Goal: Task Accomplishment & Management: Use online tool/utility

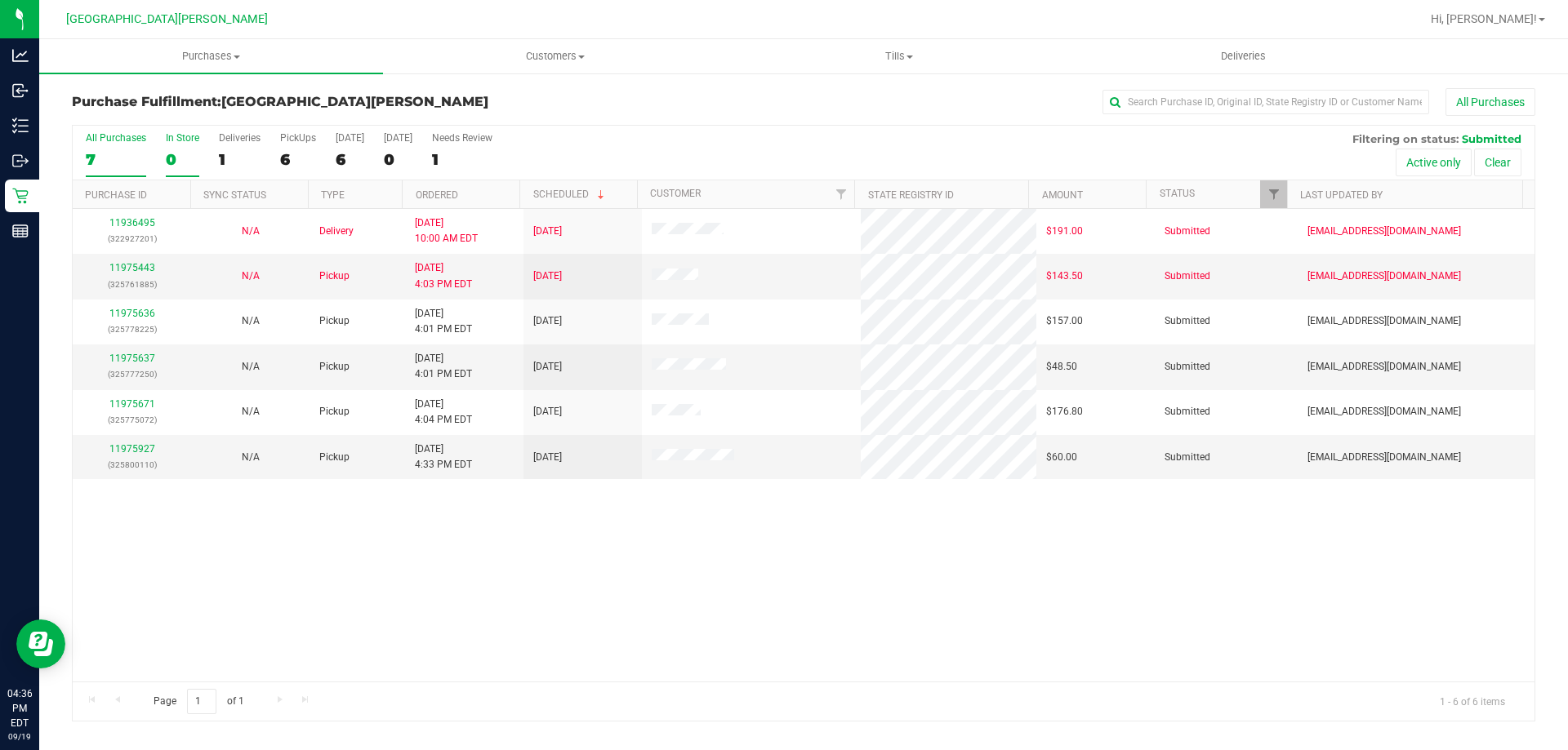
click at [175, 136] on div "In Store" at bounding box center [182, 138] width 33 height 11
click at [0, 0] on input "In Store 0" at bounding box center [0, 0] width 0 height 0
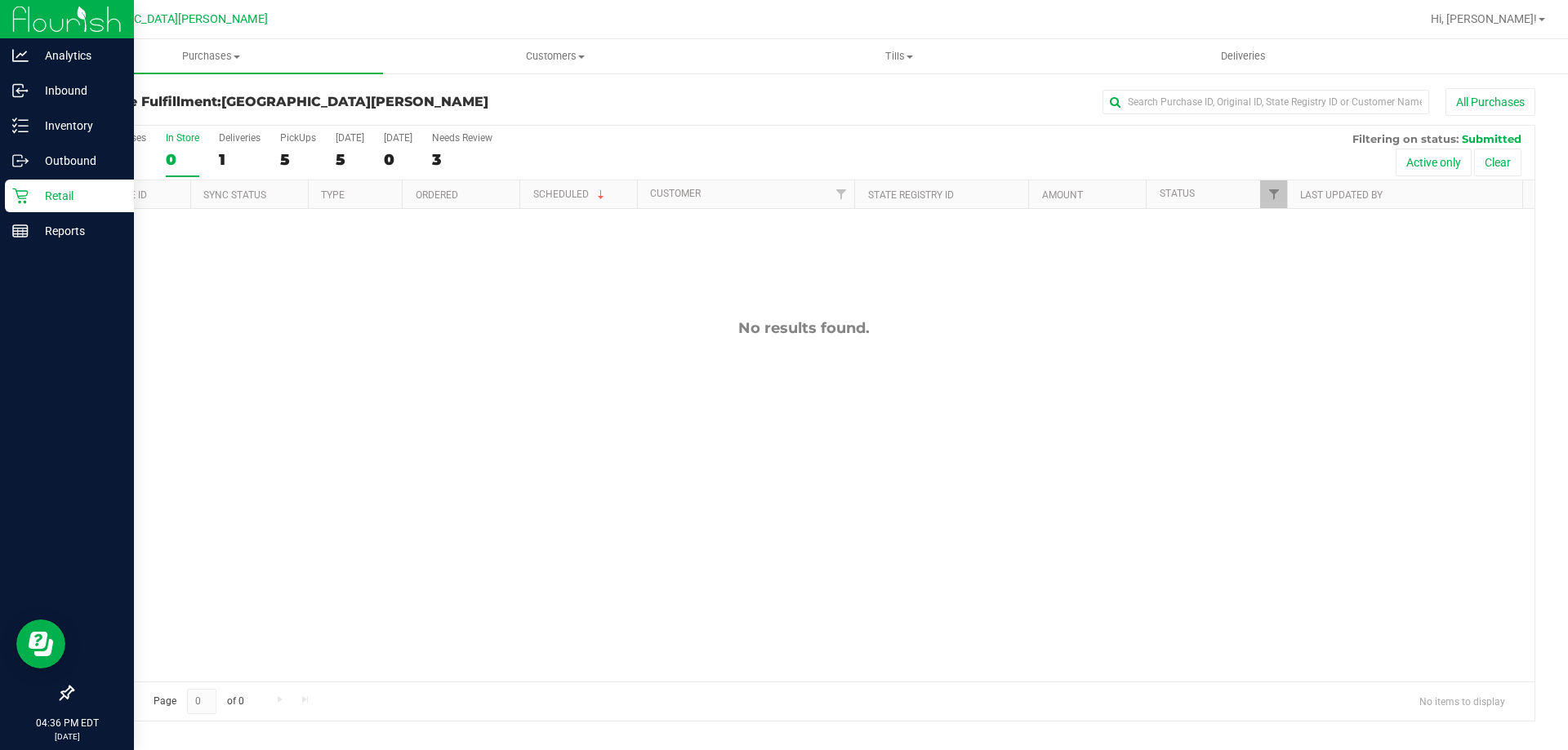
click at [27, 202] on icon at bounding box center [20, 195] width 16 height 16
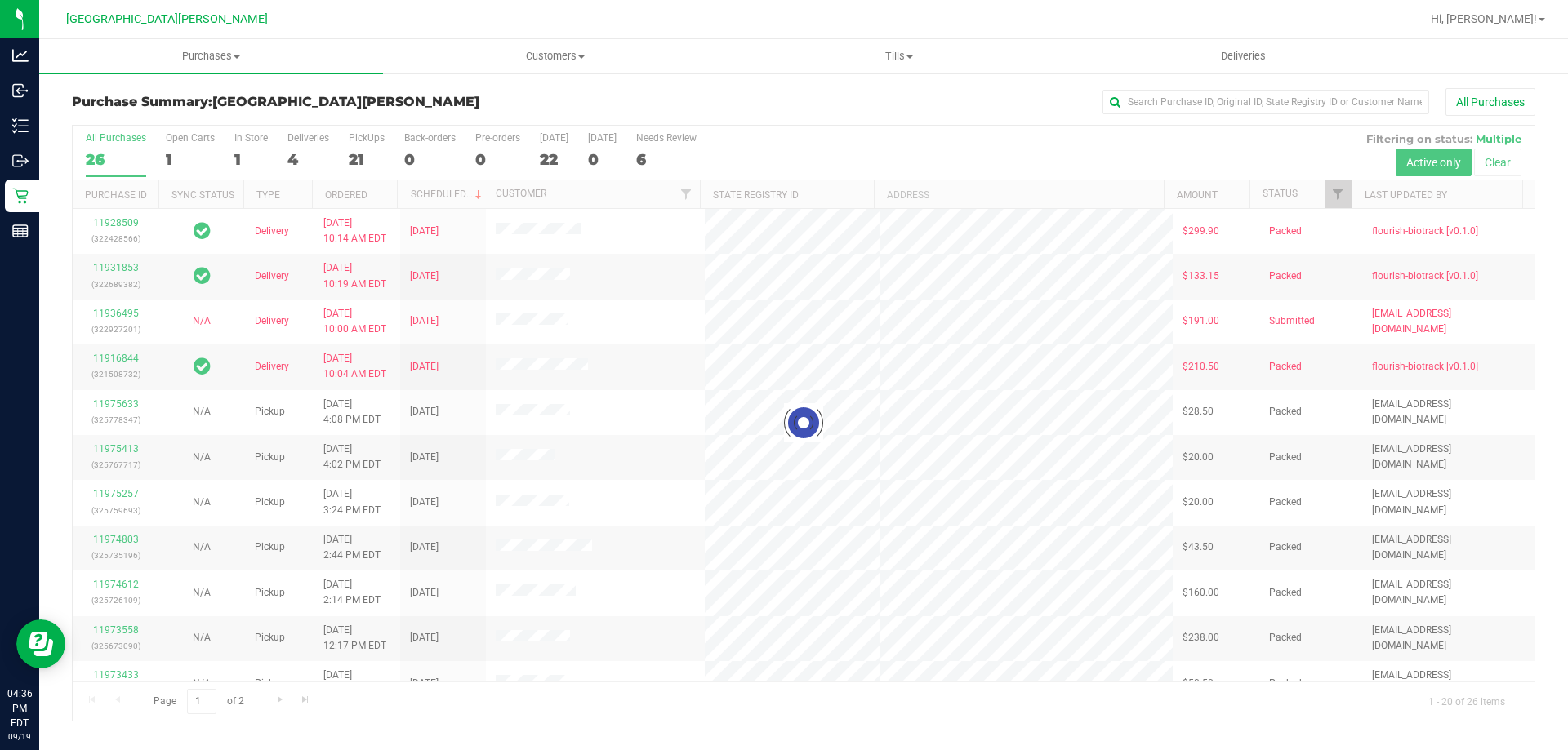
click at [358, 139] on div at bounding box center [803, 424] width 1462 height 595
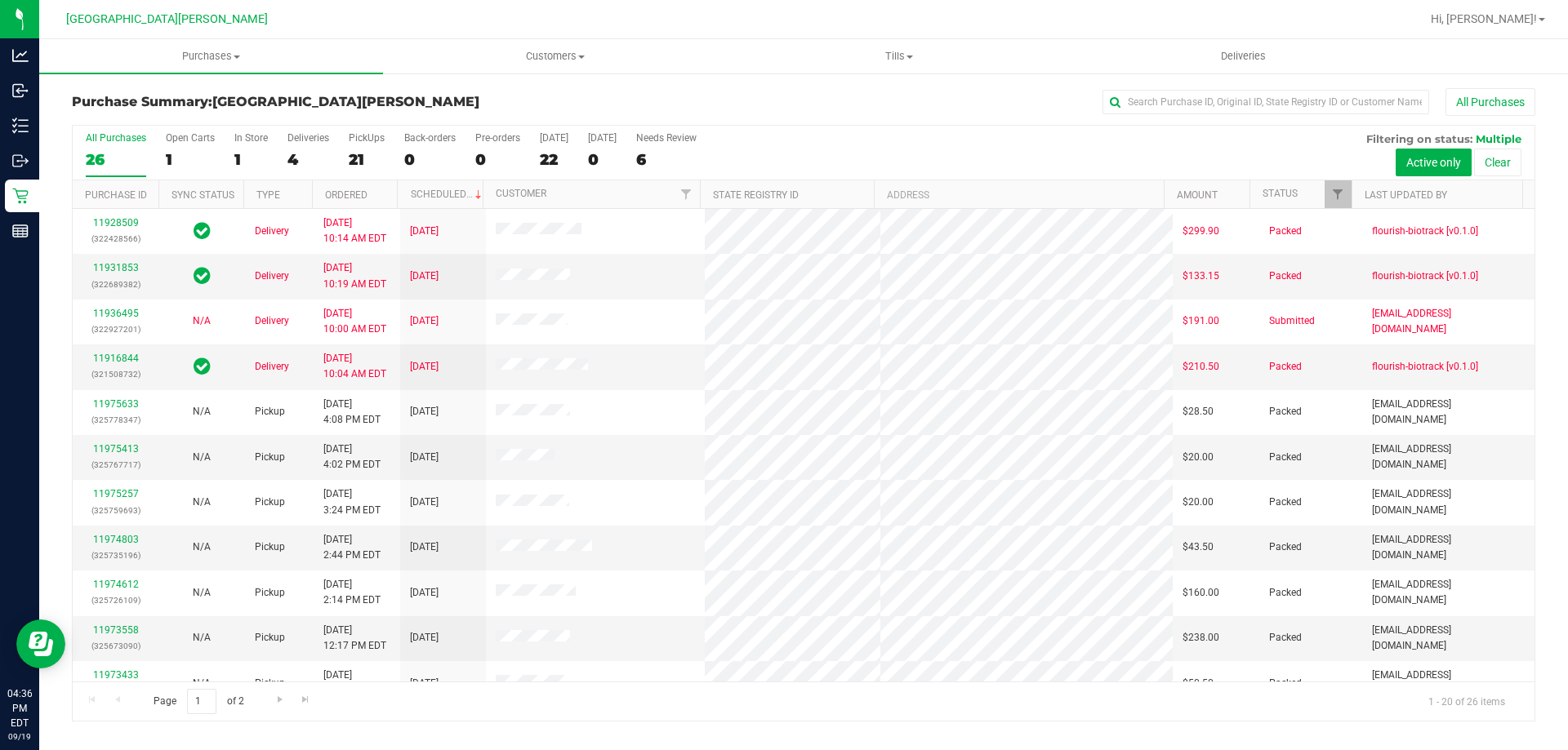
click at [358, 139] on div "PickUps" at bounding box center [367, 138] width 36 height 11
click at [0, 0] on input "PickUps 21" at bounding box center [0, 0] width 0 height 0
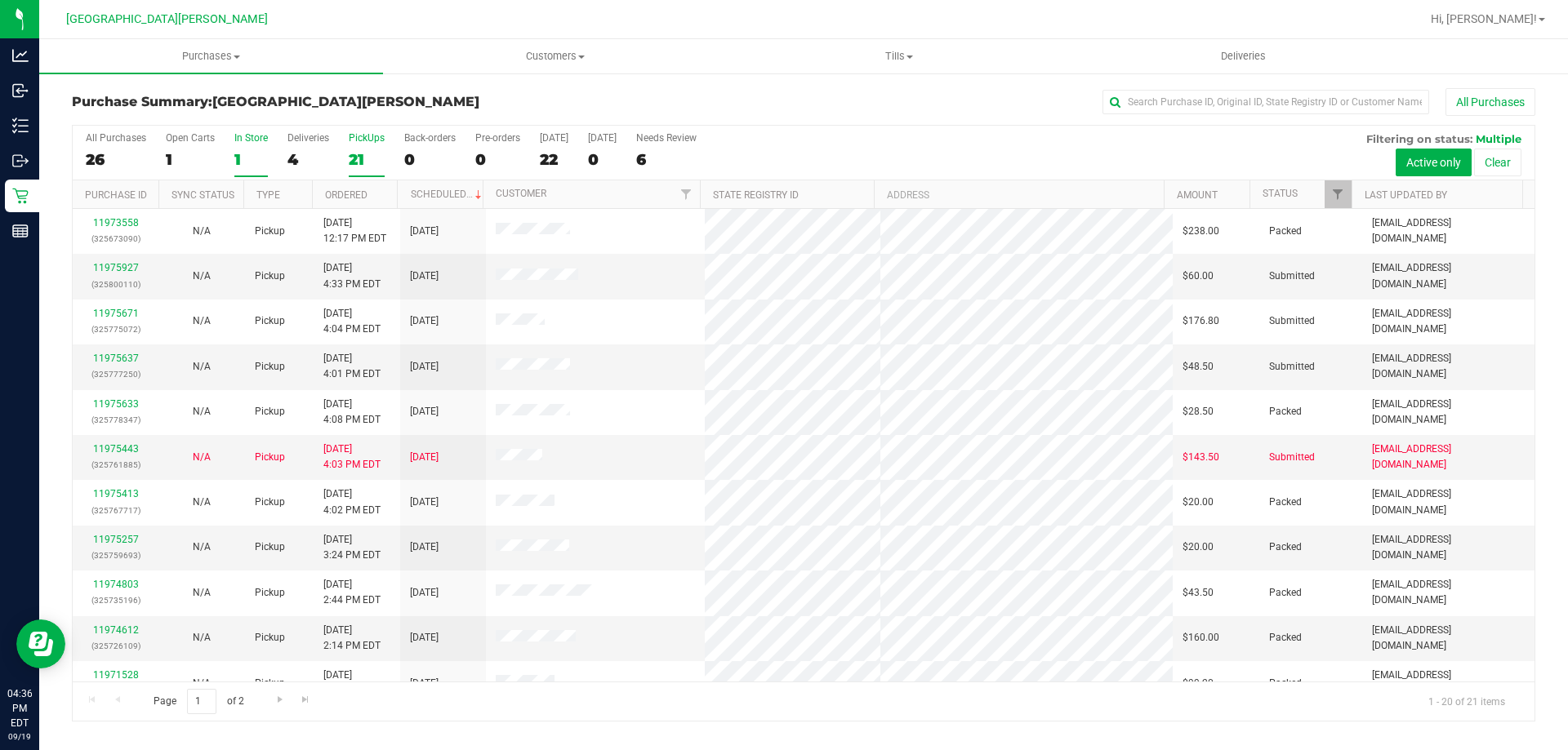
click at [249, 137] on div "In Store" at bounding box center [250, 138] width 33 height 11
click at [0, 0] on input "In Store 1" at bounding box center [0, 0] width 0 height 0
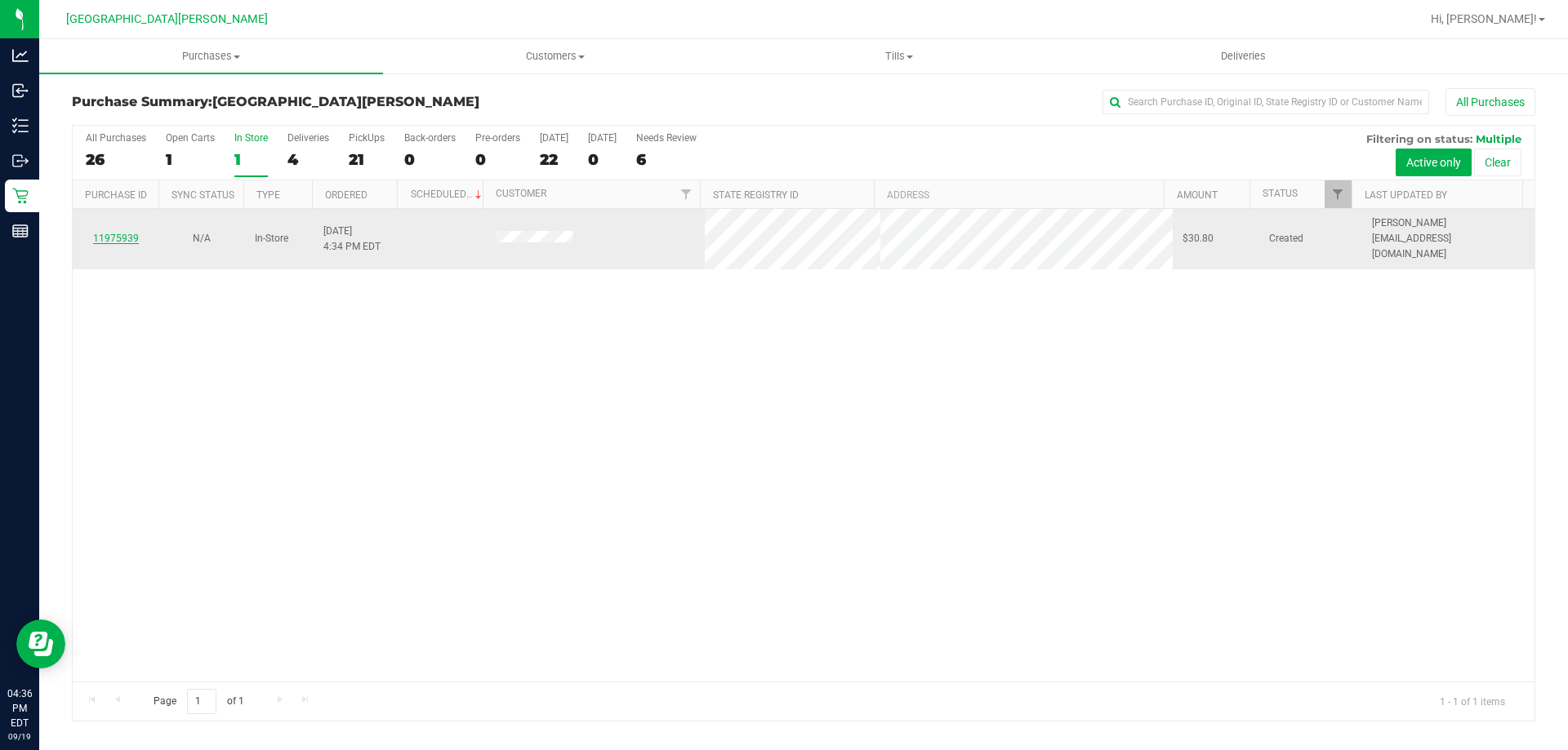
click at [137, 232] on link "11975939" at bounding box center [116, 238] width 46 height 11
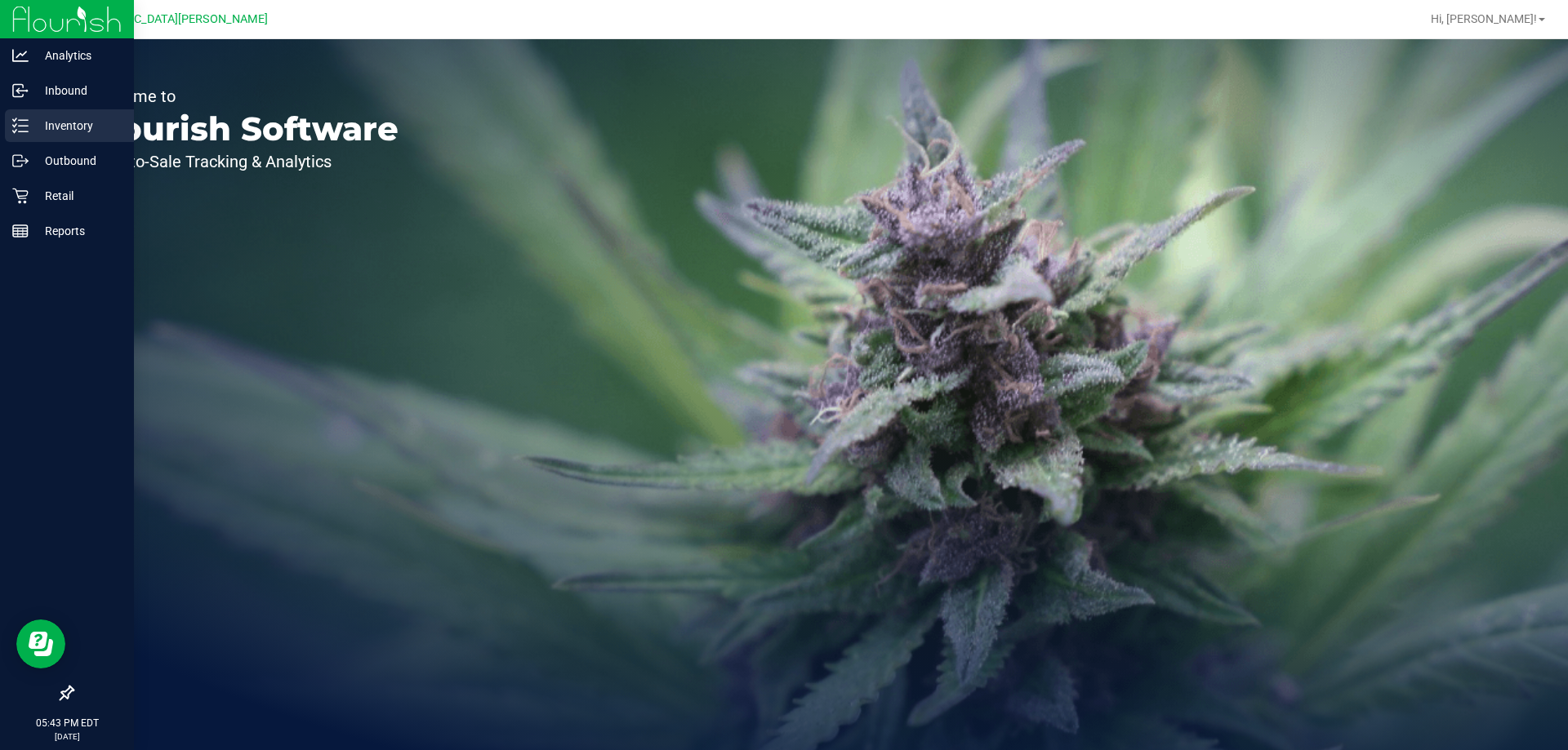
click at [64, 122] on p "Inventory" at bounding box center [77, 125] width 98 height 20
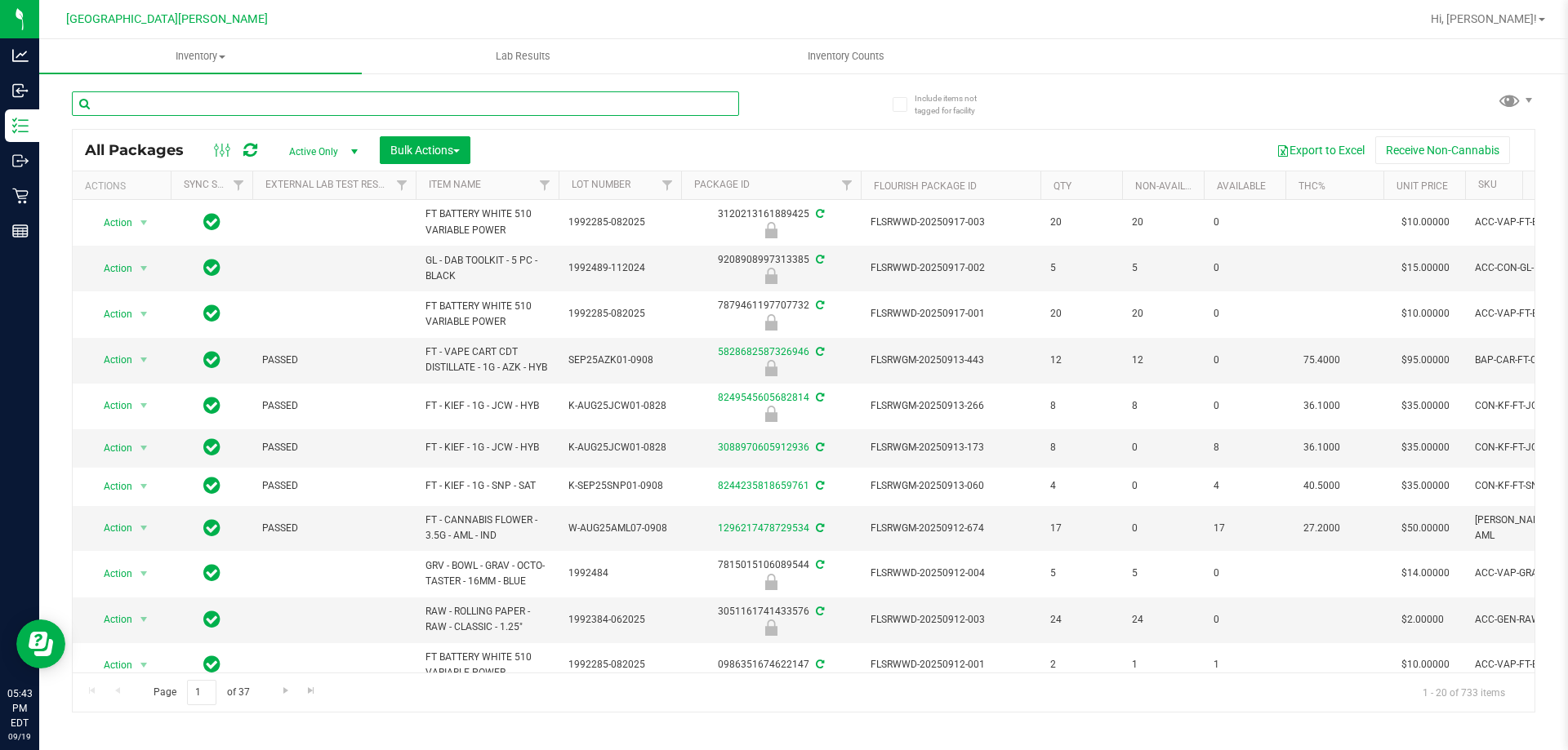
click at [145, 112] on input "text" at bounding box center [406, 103] width 668 height 25
type input "8505593443550925"
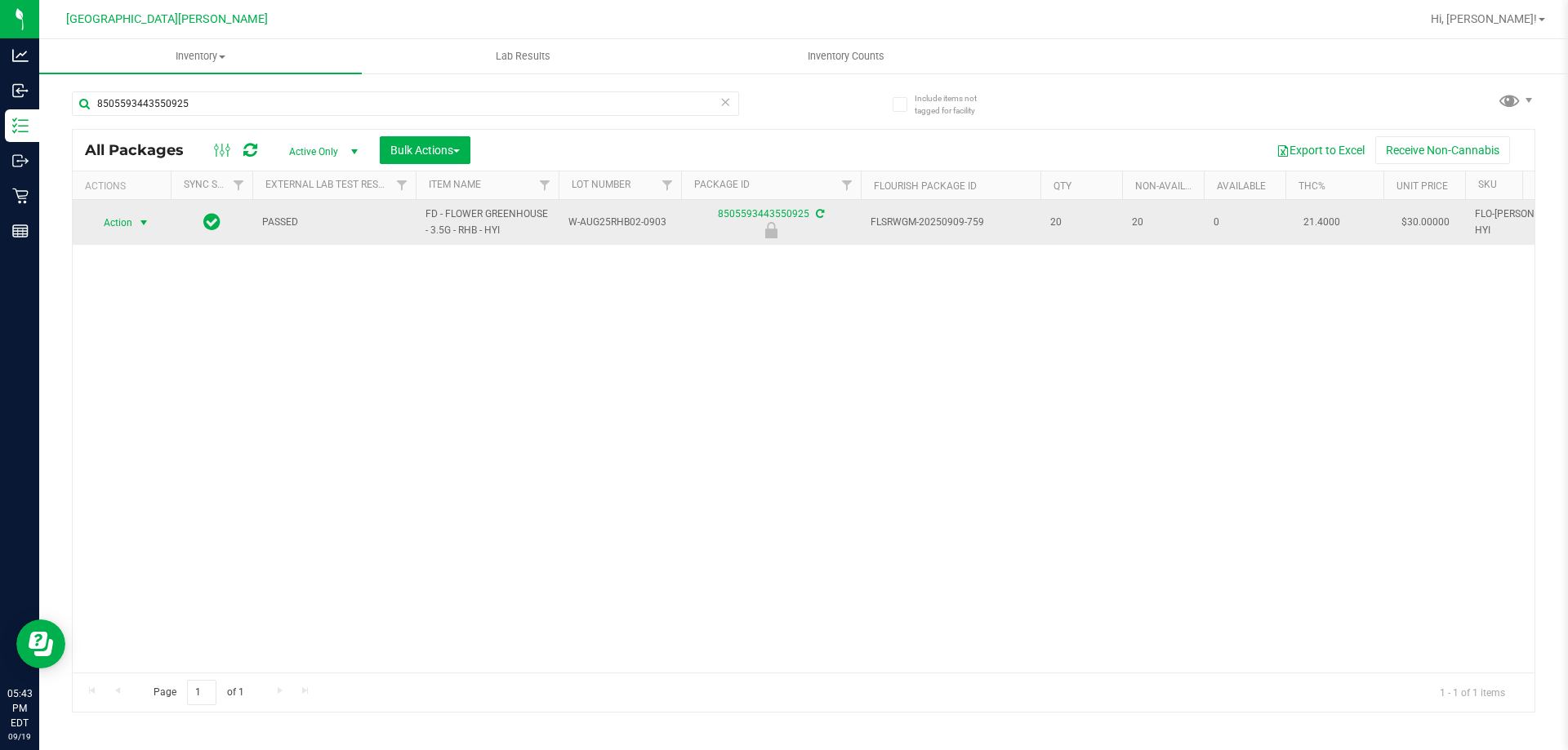
click at [143, 222] on span "select" at bounding box center [144, 223] width 13 height 13
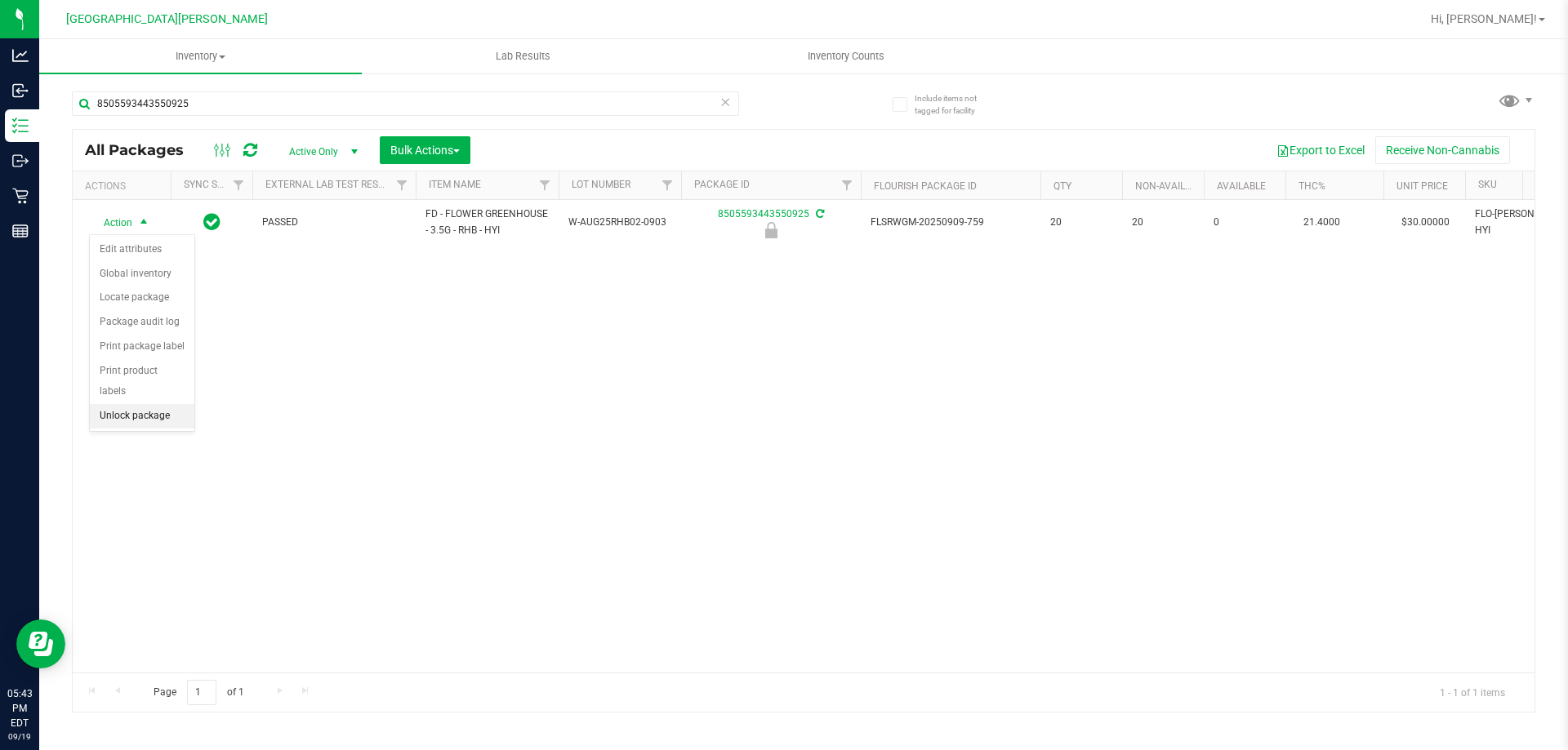
click at [119, 404] on li "Unlock package" at bounding box center [142, 416] width 104 height 25
